Goal: Information Seeking & Learning: Find specific fact

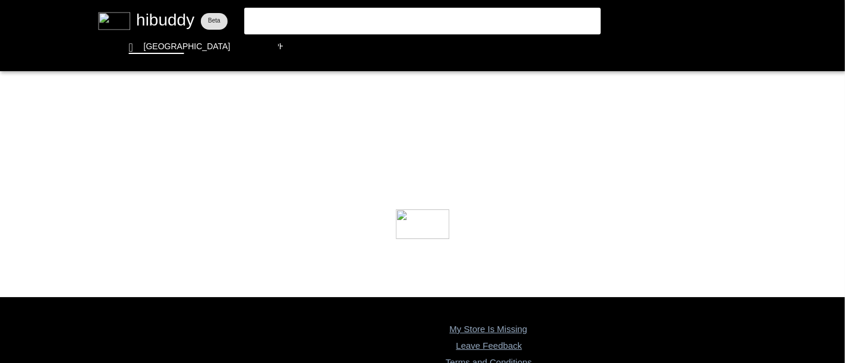
click at [390, 18] on flt-glass-pane at bounding box center [422, 181] width 845 height 363
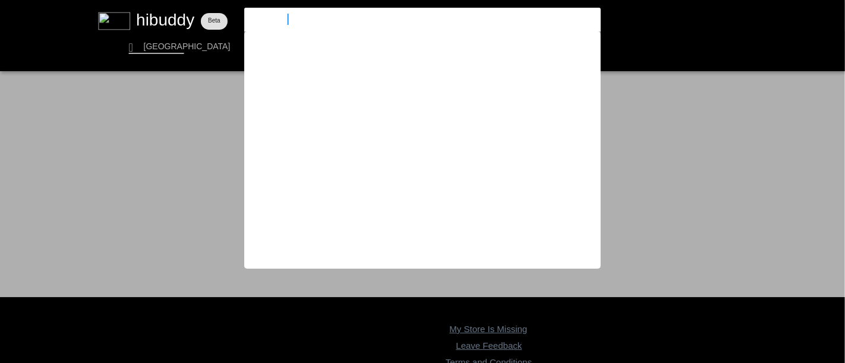
type input "trailblazer"
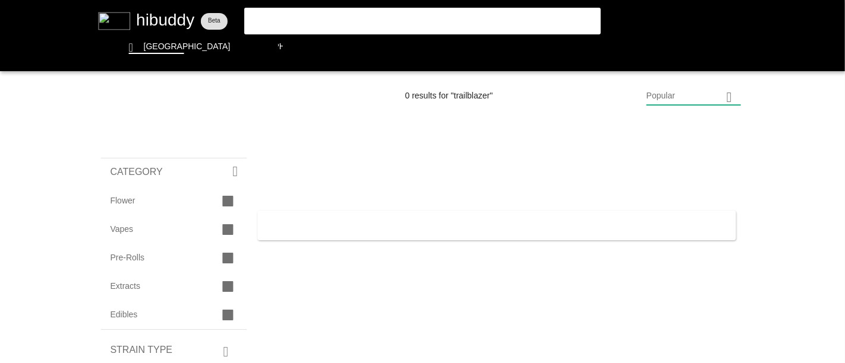
click at [293, 21] on flt-glass-pane at bounding box center [422, 181] width 845 height 363
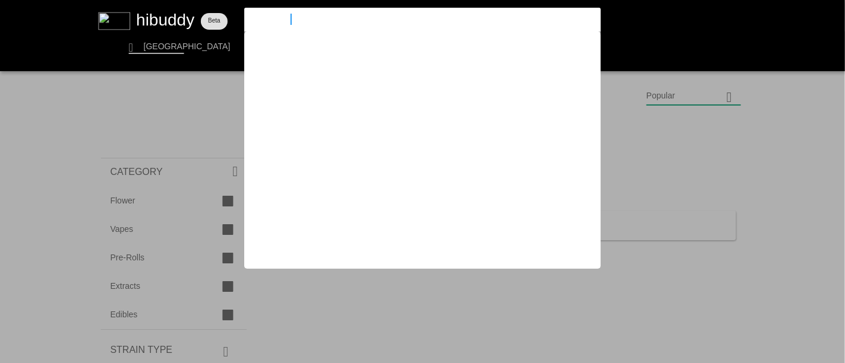
click at [293, 21] on input "trailblazer" at bounding box center [412, 19] width 327 height 11
click at [295, 17] on input "trailblazer" at bounding box center [412, 19] width 327 height 11
drag, startPoint x: 293, startPoint y: 17, endPoint x: 232, endPoint y: 17, distance: 60.6
click at [236, 15] on flt-glass-pane at bounding box center [422, 181] width 845 height 363
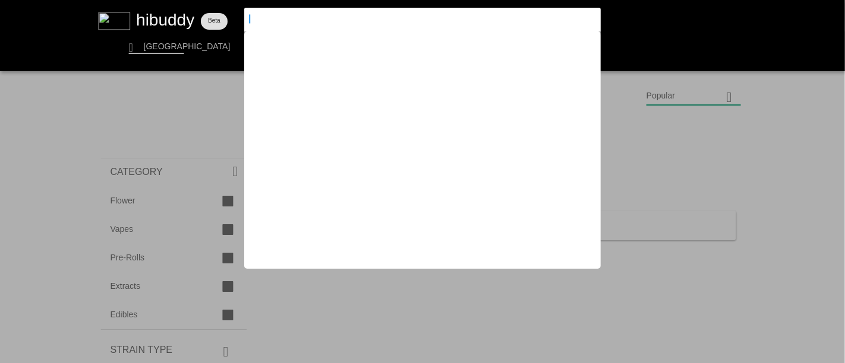
click at [30, 63] on flt-glass-pane at bounding box center [422, 181] width 845 height 363
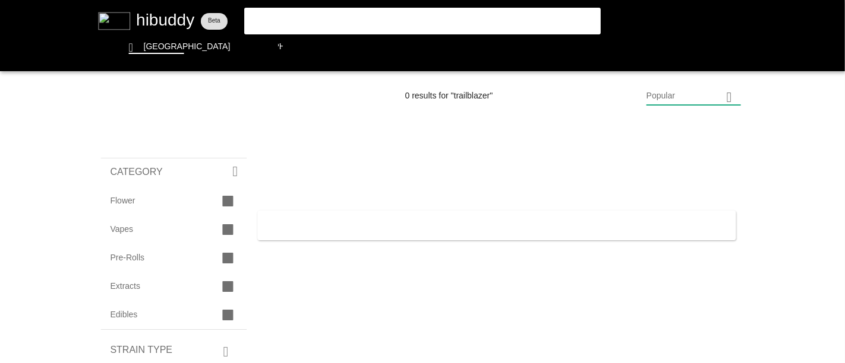
click at [217, 96] on flt-glass-pane at bounding box center [422, 181] width 845 height 363
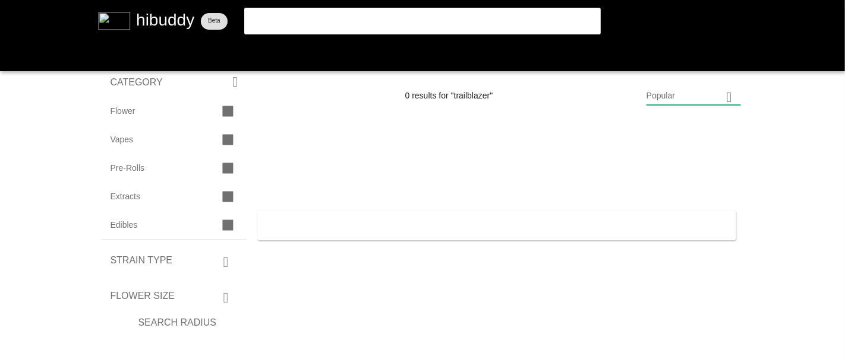
click at [156, 44] on flt-glass-pane at bounding box center [422, 181] width 845 height 363
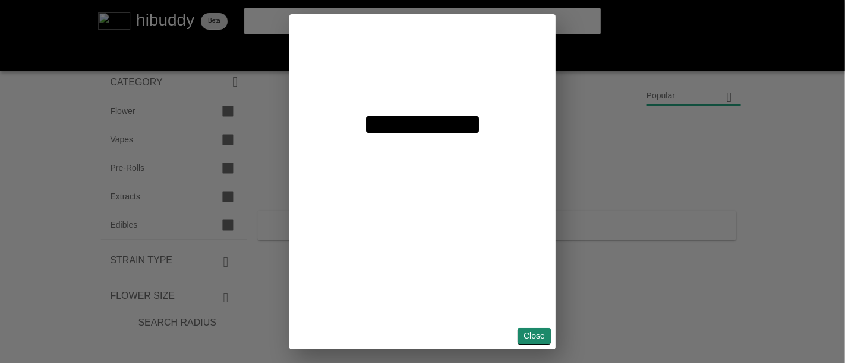
click at [543, 341] on flt-glass-pane at bounding box center [422, 181] width 845 height 363
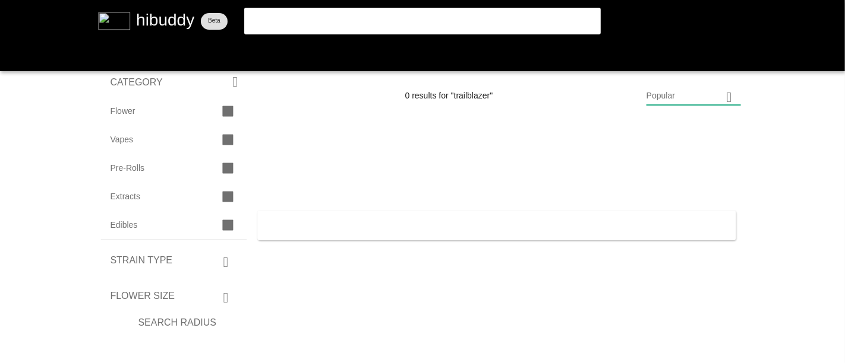
click at [160, 19] on flt-glass-pane at bounding box center [422, 181] width 845 height 363
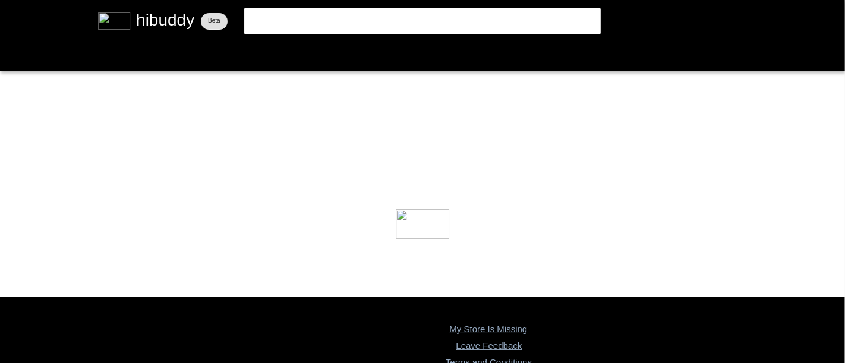
click at [348, 27] on flt-glass-pane at bounding box center [422, 181] width 845 height 363
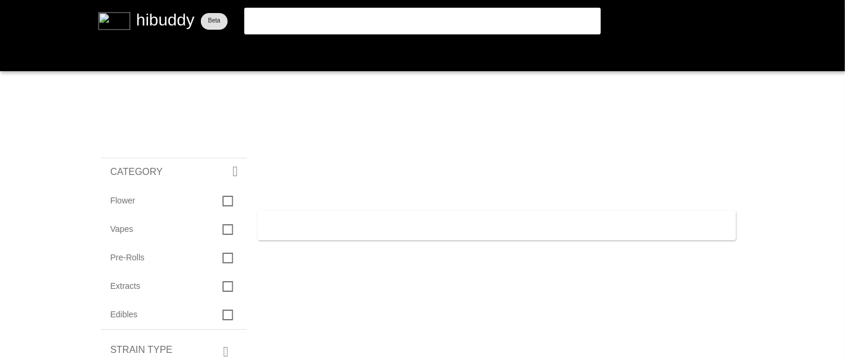
click at [315, 22] on flt-glass-pane at bounding box center [422, 181] width 845 height 363
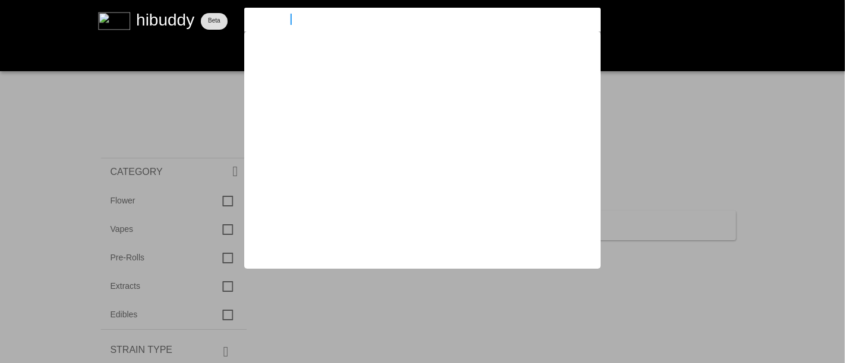
click at [315, 22] on input "trailblazer" at bounding box center [412, 19] width 327 height 11
click at [320, 21] on input "trailblazer" at bounding box center [412, 19] width 327 height 11
click at [319, 21] on input "trailblazer" at bounding box center [412, 19] width 327 height 11
click at [319, 23] on input "trailblazer" at bounding box center [412, 19] width 327 height 11
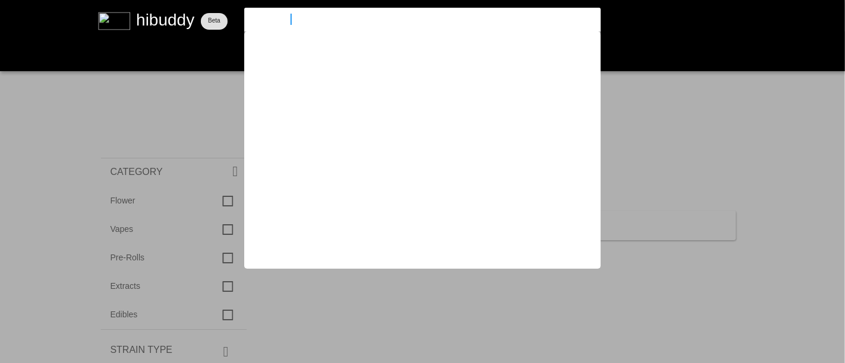
click at [320, 23] on input "trailblazer" at bounding box center [412, 19] width 327 height 11
drag, startPoint x: 300, startPoint y: 18, endPoint x: 247, endPoint y: 18, distance: 52.9
click at [248, 18] on flt-glass-pane at bounding box center [422, 181] width 845 height 363
click at [156, 18] on flt-glass-pane at bounding box center [422, 181] width 845 height 363
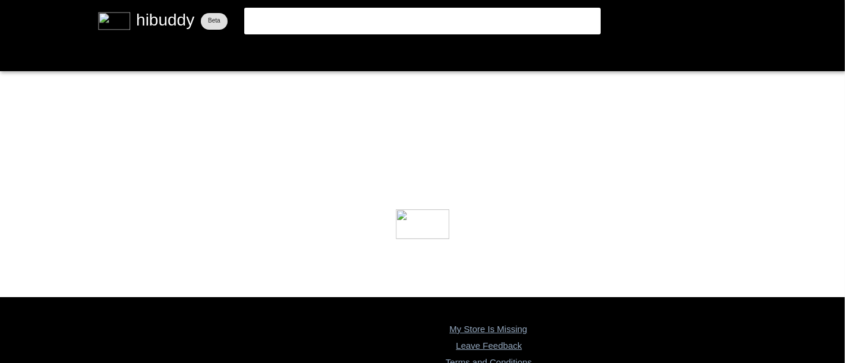
click at [156, 20] on flt-glass-pane at bounding box center [422, 181] width 845 height 363
click at [274, 15] on flt-glass-pane at bounding box center [422, 181] width 845 height 363
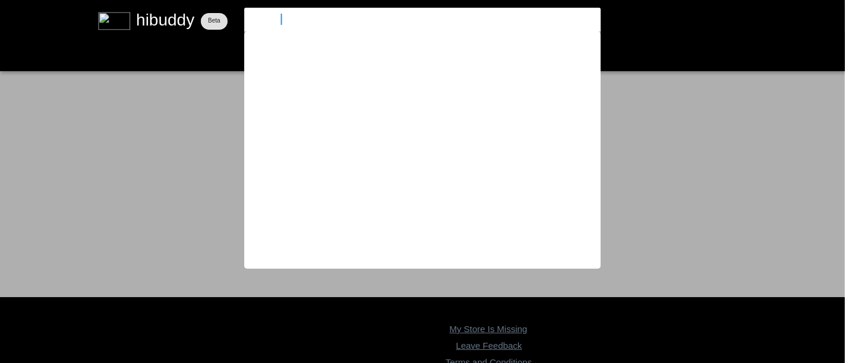
type input "monjour"
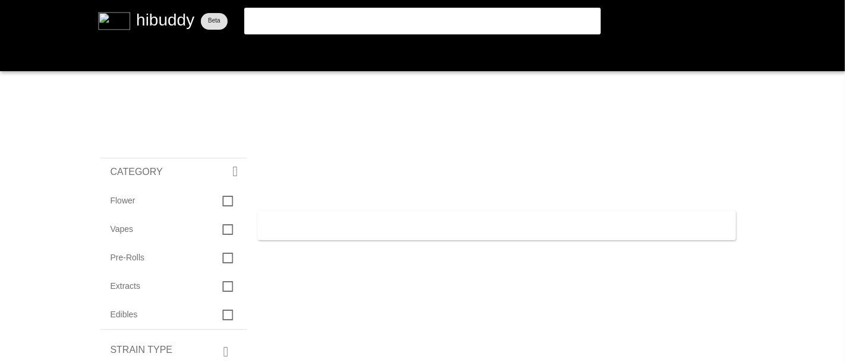
click at [267, 19] on flt-glass-pane at bounding box center [422, 181] width 845 height 363
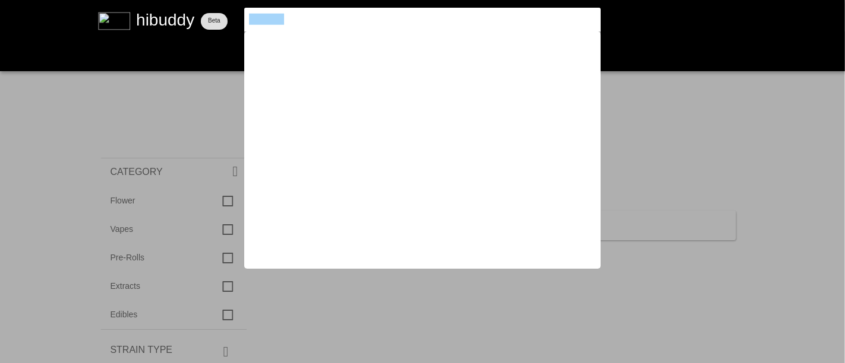
click at [267, 19] on input "monjour" at bounding box center [412, 19] width 327 height 11
drag, startPoint x: 267, startPoint y: 19, endPoint x: 321, endPoint y: -42, distance: 81.2
click at [321, 0] on html at bounding box center [422, 0] width 845 height 0
type input "mojour"
